Goal: Information Seeking & Learning: Learn about a topic

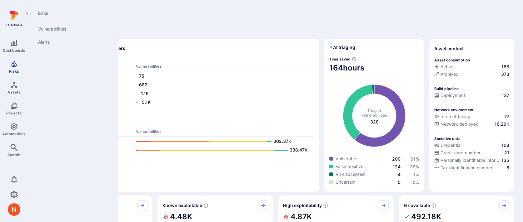
click at [13, 71] on span "Risks" at bounding box center [14, 71] width 10 height 5
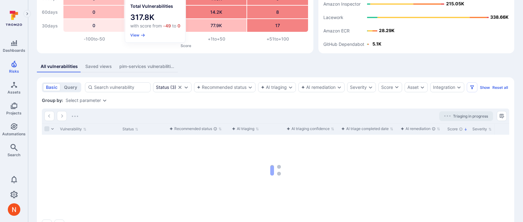
scroll to position [68, 0]
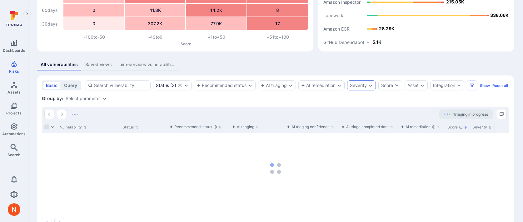
click at [359, 88] on div "Severity" at bounding box center [361, 86] width 29 height 10
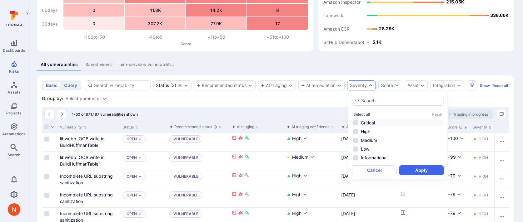
click at [362, 122] on li "Critical" at bounding box center [398, 122] width 92 height 7
click at [369, 133] on li "High" at bounding box center [398, 131] width 92 height 7
click at [411, 170] on button "Apply" at bounding box center [421, 171] width 45 height 10
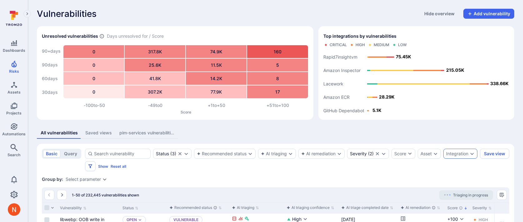
click at [446, 156] on div "Integration" at bounding box center [457, 153] width 22 height 5
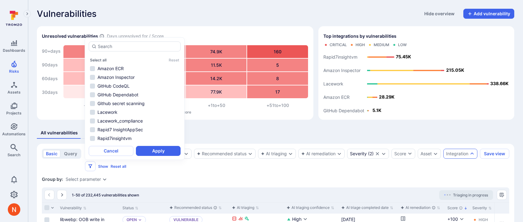
click at [171, 180] on div "Group by: Select parameter" at bounding box center [275, 179] width 467 height 6
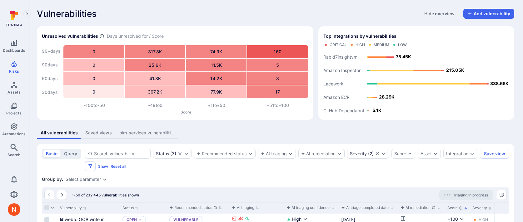
click at [218, 16] on div "Vulnerabilities Hide overview Add vulnerability" at bounding box center [275, 14] width 477 height 10
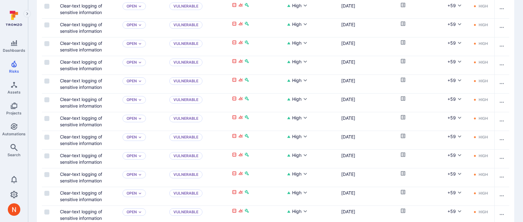
scroll to position [960, 0]
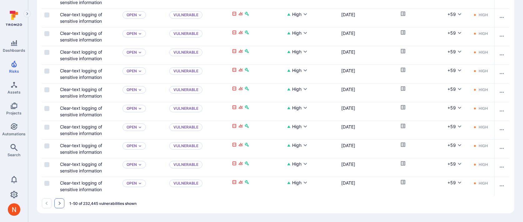
click at [59, 205] on icon "Go to the next page" at bounding box center [59, 203] width 5 height 5
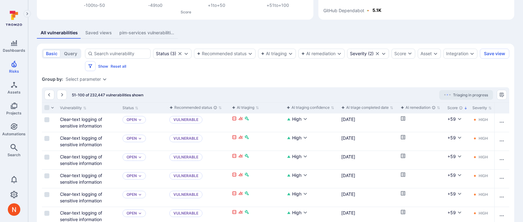
scroll to position [955, 0]
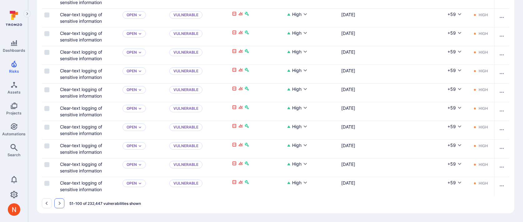
click at [56, 208] on button "Go to the next page" at bounding box center [59, 204] width 10 height 10
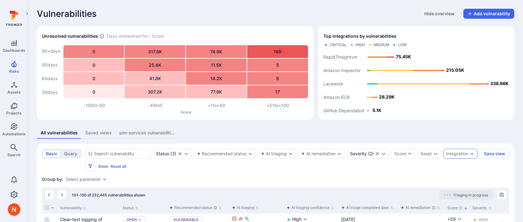
click at [446, 156] on div "Integration" at bounding box center [457, 153] width 22 height 5
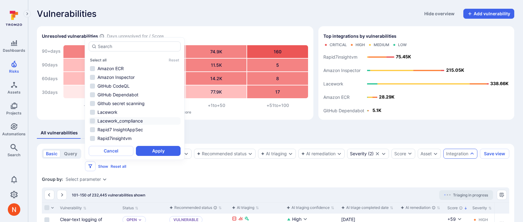
scroll to position [26, 0]
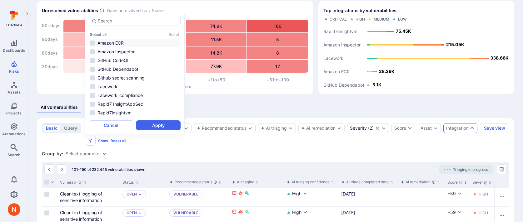
click at [128, 45] on li "Amazon ECR" at bounding box center [135, 42] width 92 height 7
click at [127, 50] on li "Amazon Inspector" at bounding box center [135, 51] width 92 height 7
click at [125, 60] on li "GitHub CodeQL" at bounding box center [135, 60] width 92 height 7
click at [124, 68] on li "GitHub Dependabot" at bounding box center [135, 69] width 92 height 7
click at [123, 79] on li "Github secret scanning" at bounding box center [135, 77] width 92 height 7
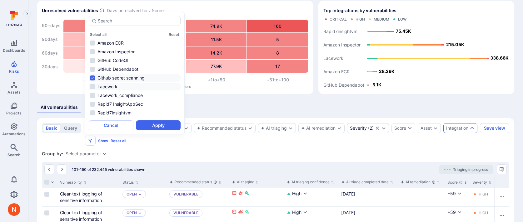
click at [119, 86] on li "Lacework" at bounding box center [135, 86] width 92 height 7
click at [96, 37] on div "Select all Reset Amazon ECR Amazon Inspector GitHub CodeQL GitHub Dependabot Gi…" at bounding box center [135, 73] width 92 height 87
click at [101, 34] on button "Select all" at bounding box center [98, 34] width 17 height 5
click at [120, 105] on li "Rapid7 InsightAppSec" at bounding box center [135, 104] width 92 height 7
click at [120, 112] on li "Rapid7insightvm" at bounding box center [135, 112] width 92 height 7
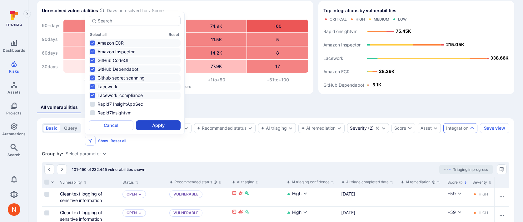
click at [146, 123] on button "Apply" at bounding box center [158, 126] width 45 height 10
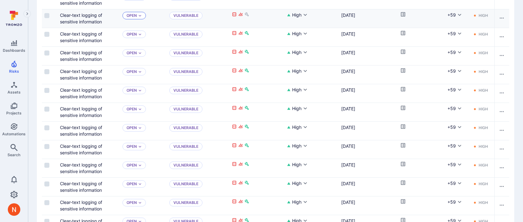
scroll to position [960, 0]
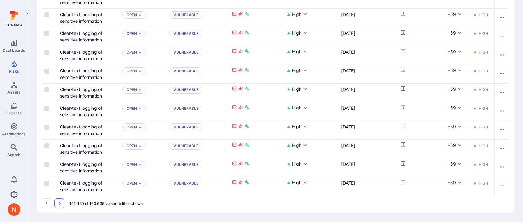
click at [60, 202] on icon "Go to the next page" at bounding box center [59, 203] width 5 height 5
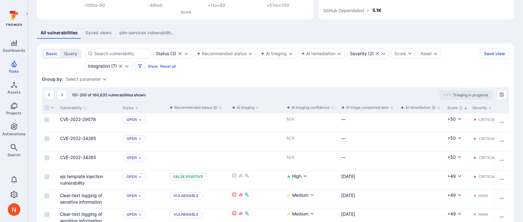
scroll to position [959, 0]
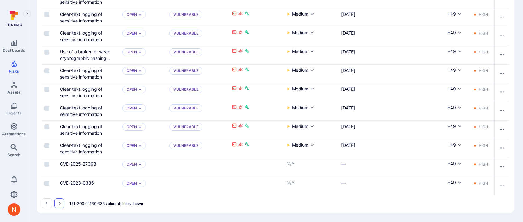
click at [57, 201] on icon "Go to the next page" at bounding box center [59, 203] width 5 height 5
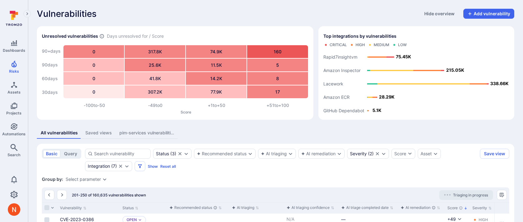
click at [97, 131] on div "Saved views" at bounding box center [98, 133] width 27 height 6
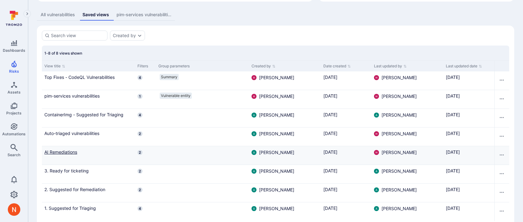
scroll to position [131, 0]
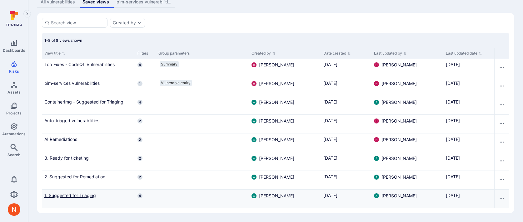
click at [84, 196] on link "1. Suggested for Triaging" at bounding box center [88, 195] width 88 height 7
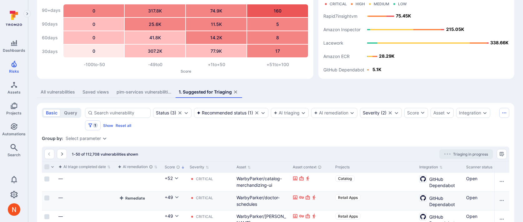
scroll to position [0, 284]
click at [474, 114] on div "Integration" at bounding box center [470, 113] width 22 height 5
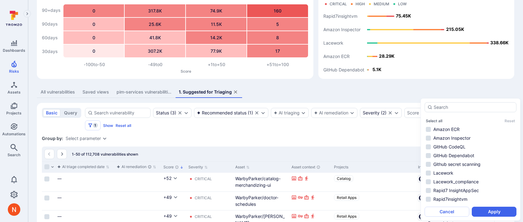
click at [393, 139] on div "Group by: Select parameter" at bounding box center [275, 139] width 467 height 6
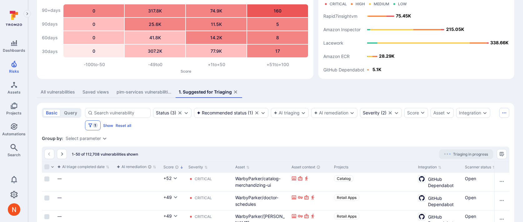
click at [93, 128] on button "1" at bounding box center [93, 126] width 16 height 10
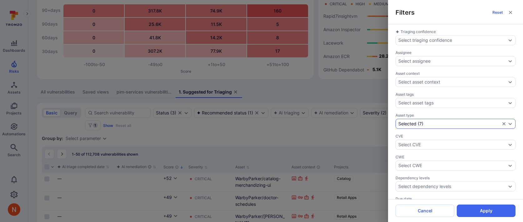
click at [416, 119] on div "Selected ( 7 )" at bounding box center [455, 124] width 120 height 10
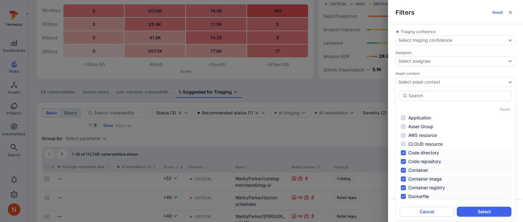
scroll to position [50, 0]
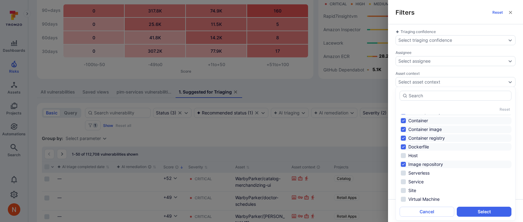
click at [374, 137] on div "Filters Reset Triaging confidence Select triaging confidence Assignee Select as…" at bounding box center [261, 111] width 523 height 222
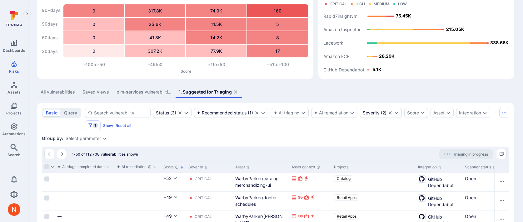
click at [97, 138] on div "Select parameter" at bounding box center [83, 138] width 35 height 5
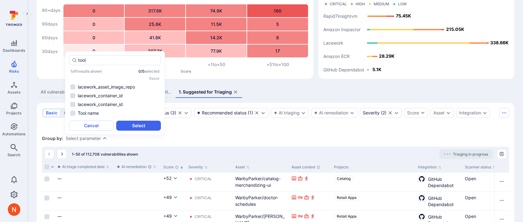
scroll to position [0, 0]
click at [98, 112] on li "Tool name" at bounding box center [115, 113] width 92 height 7
type input "tool"
click at [134, 123] on button "Select" at bounding box center [138, 126] width 45 height 10
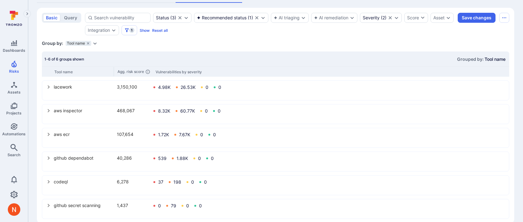
scroll to position [90, 0]
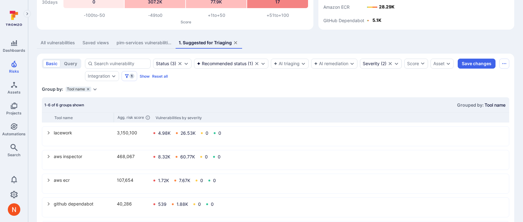
click at [88, 90] on icon "grouping parameters" at bounding box center [88, 89] width 2 height 2
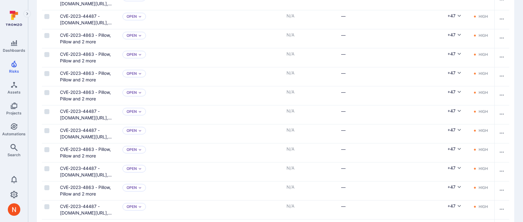
scroll to position [908, 0]
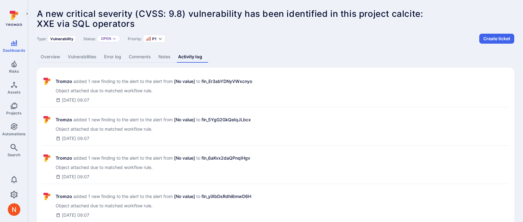
scroll to position [283, 0]
